Goal: Transaction & Acquisition: Purchase product/service

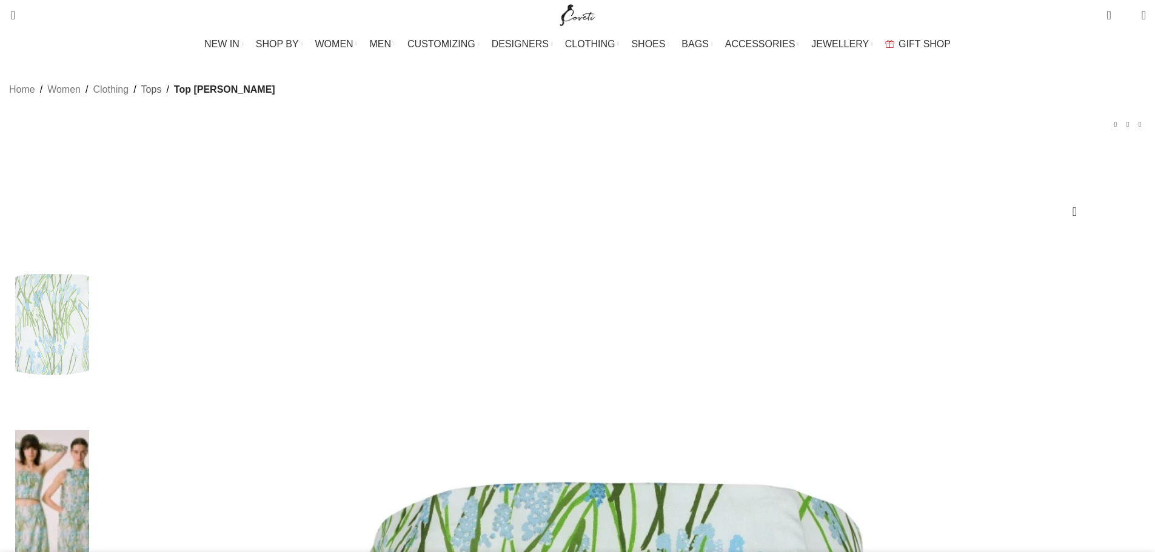
click at [162, 98] on link "Tops" at bounding box center [151, 90] width 21 height 16
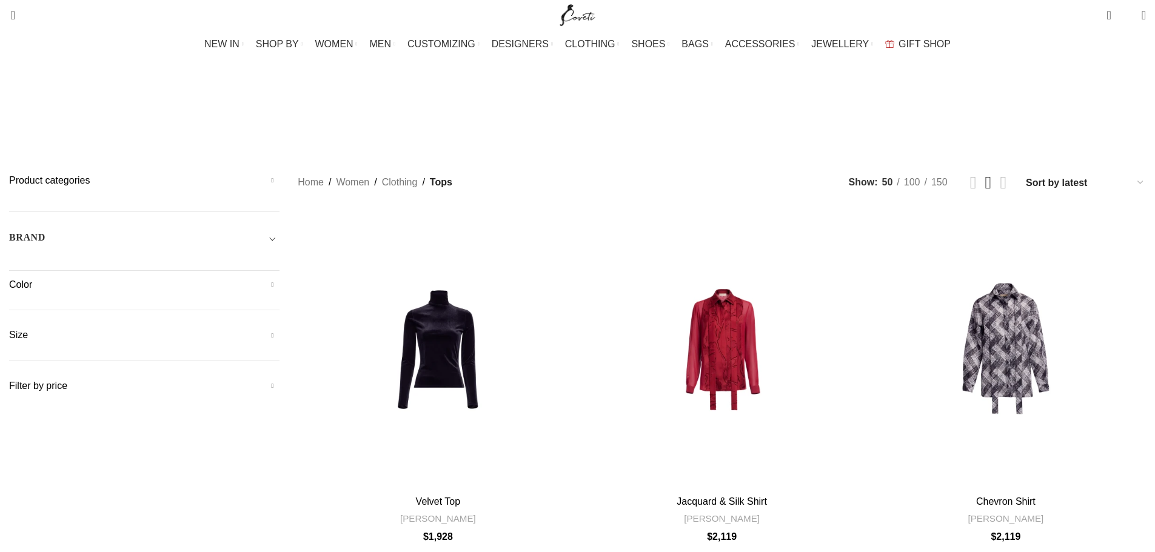
click at [279, 278] on h5 "Color" at bounding box center [144, 284] width 270 height 13
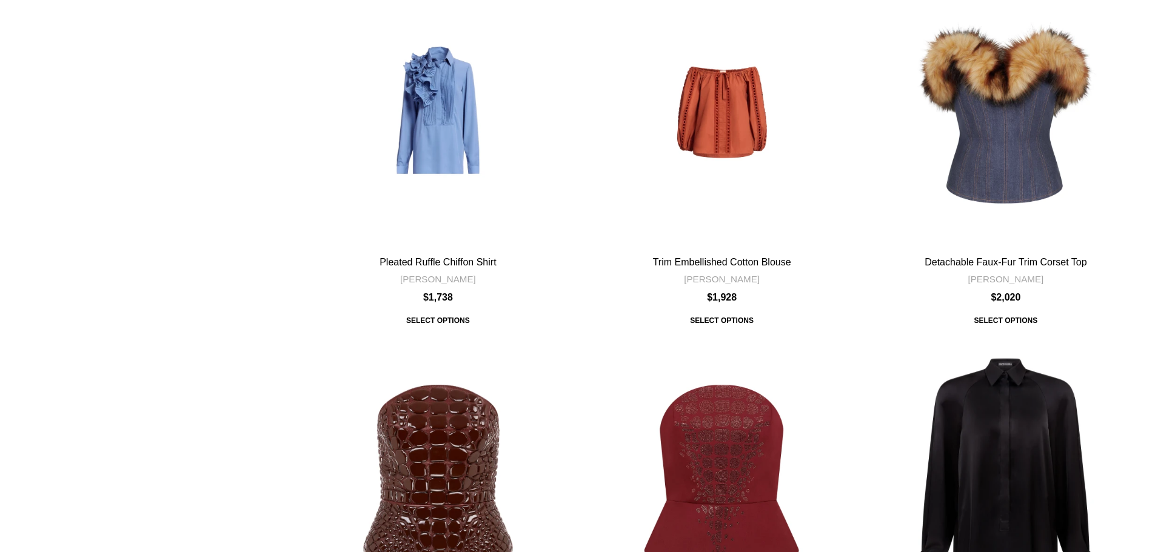
scroll to position [1940, 0]
